Goal: Use online tool/utility: Utilize a website feature to perform a specific function

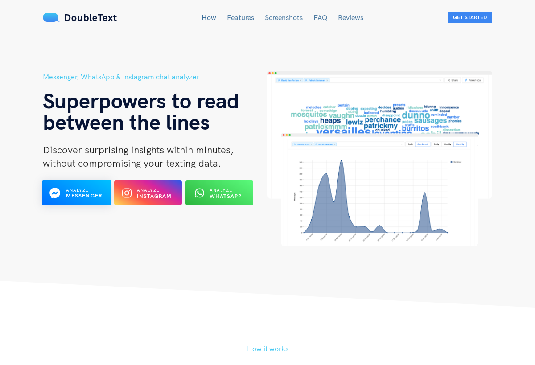
click at [57, 194] on icon at bounding box center [54, 193] width 11 height 11
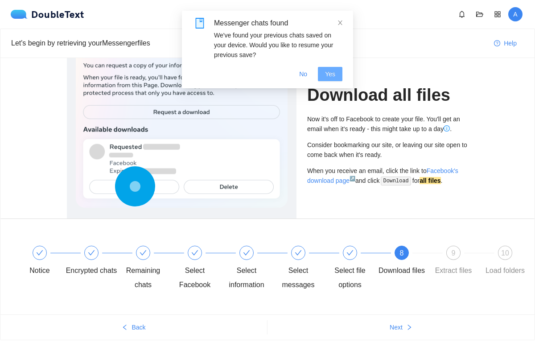
click at [336, 71] on button "Yes" at bounding box center [330, 74] width 25 height 14
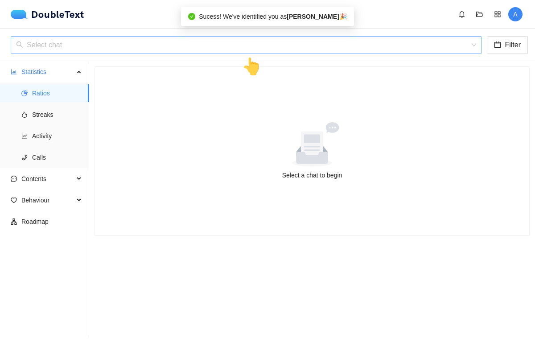
click at [278, 49] on input "search" at bounding box center [243, 45] width 454 height 17
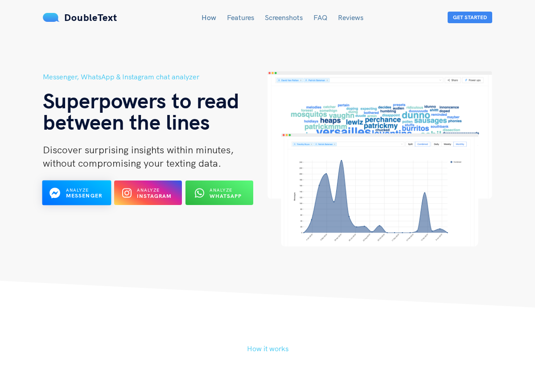
click at [80, 183] on button "Analyze Messenger" at bounding box center [76, 193] width 69 height 25
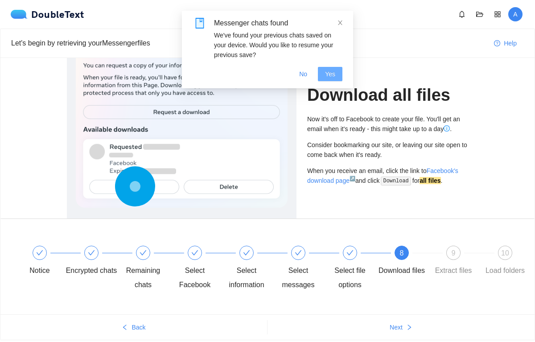
click at [326, 75] on span "Yes" at bounding box center [330, 74] width 10 height 10
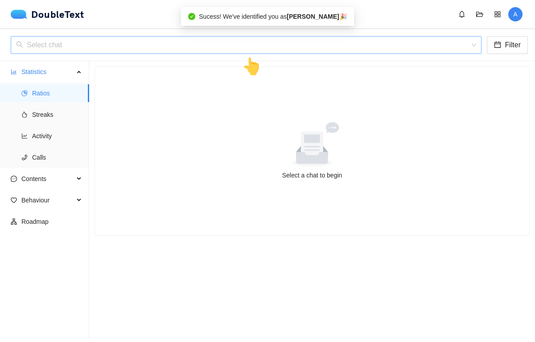
click at [280, 50] on input "search" at bounding box center [243, 45] width 454 height 17
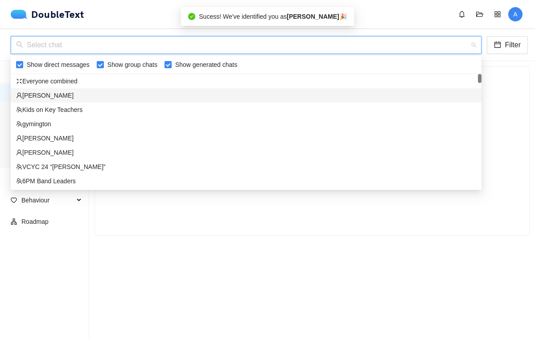
click at [224, 100] on div "Hannah Parkin" at bounding box center [246, 95] width 471 height 14
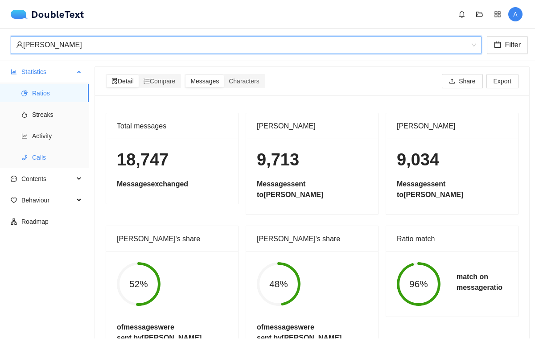
click at [34, 152] on span "Calls" at bounding box center [57, 157] width 50 height 18
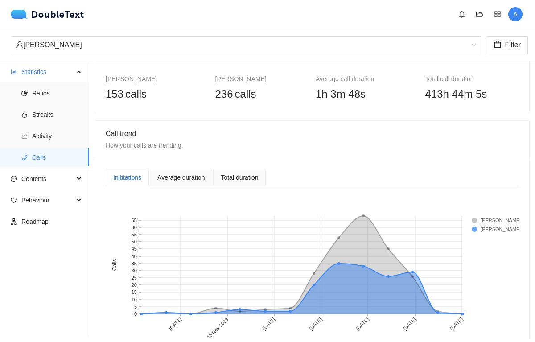
scroll to position [70, 0]
click at [199, 173] on div "Average duration" at bounding box center [180, 178] width 47 height 10
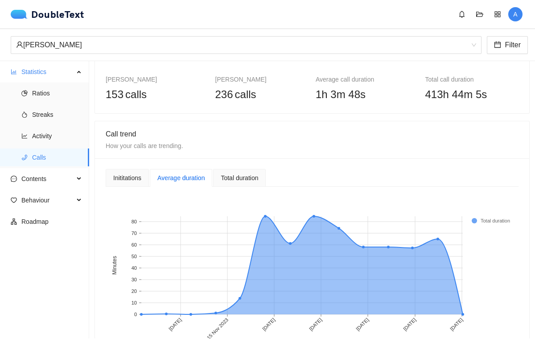
scroll to position [98, 0]
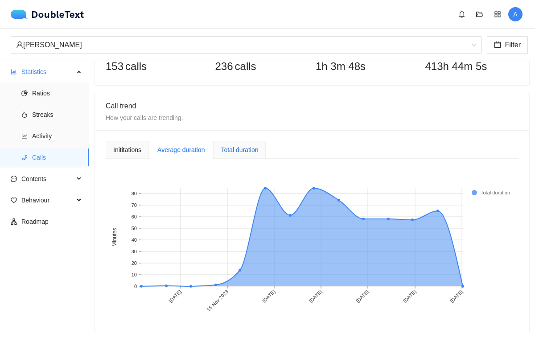
click at [254, 151] on div "Total duration" at bounding box center [239, 150] width 37 height 10
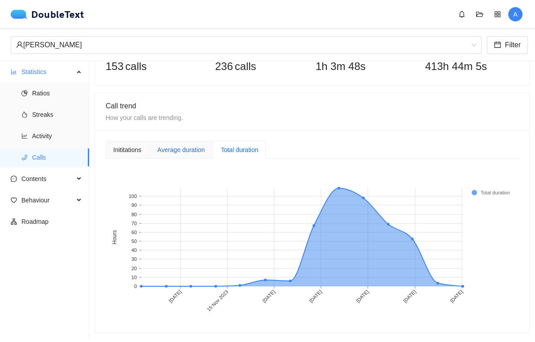
click at [182, 146] on div "Average duration" at bounding box center [180, 150] width 47 height 10
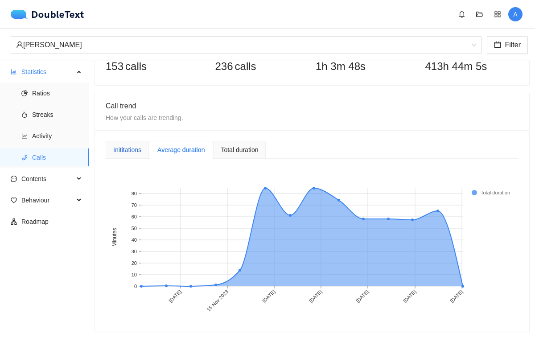
click at [131, 147] on div "Inititations" at bounding box center [127, 150] width 28 height 10
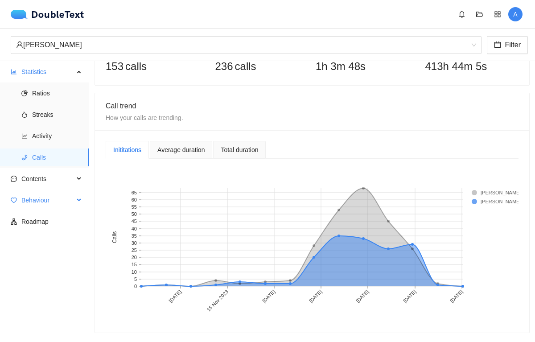
click at [47, 199] on span "Behaviour" at bounding box center [47, 200] width 53 height 18
click at [44, 247] on span "Sentiment" at bounding box center [57, 243] width 50 height 18
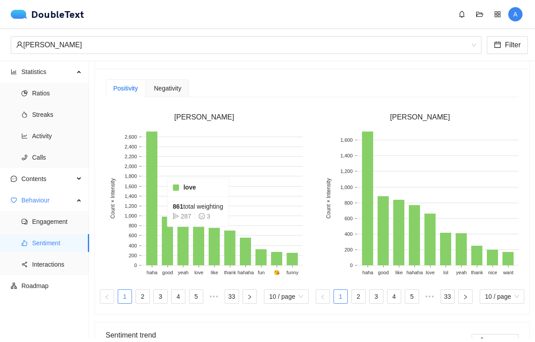
scroll to position [181, 0]
click at [169, 86] on span "Negativity" at bounding box center [167, 89] width 27 height 6
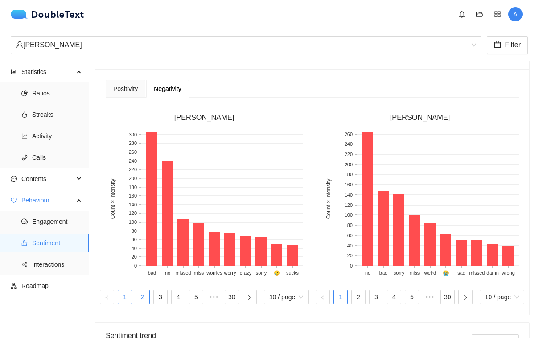
click at [136, 297] on link "2" at bounding box center [142, 296] width 13 height 13
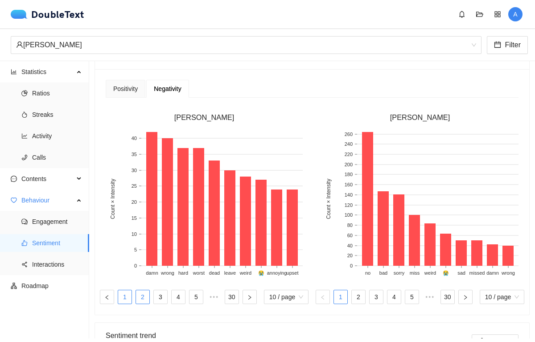
click at [123, 296] on link "1" at bounding box center [124, 296] width 13 height 13
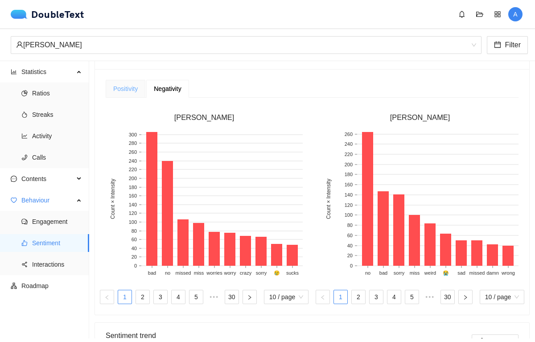
click at [131, 81] on div "Positivity" at bounding box center [126, 89] width 40 height 18
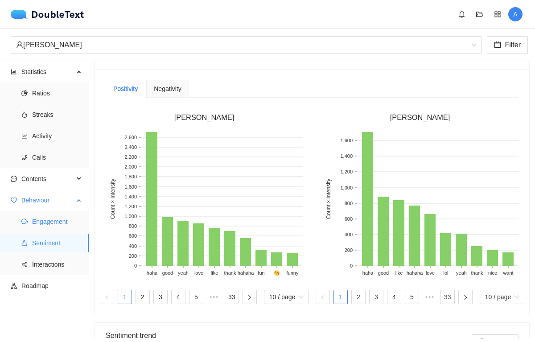
click at [63, 223] on span "Engagement" at bounding box center [57, 222] width 50 height 18
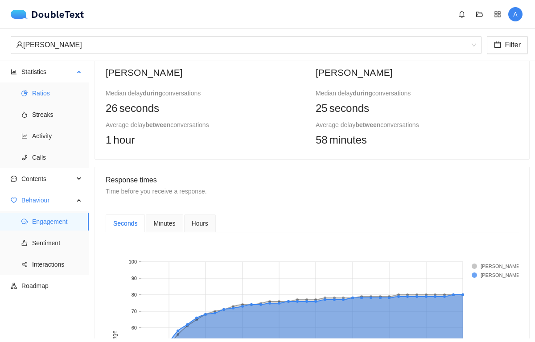
click at [54, 87] on span "Ratios" at bounding box center [57, 93] width 50 height 18
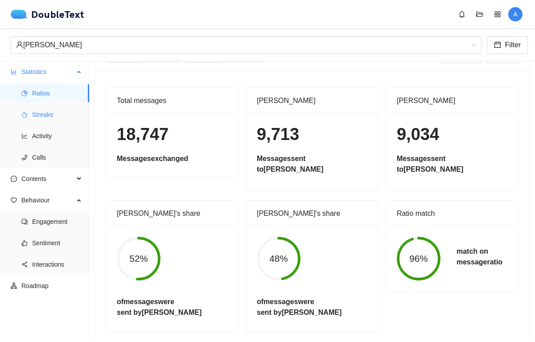
click at [42, 117] on span "Streaks" at bounding box center [57, 115] width 50 height 18
